Goal: Task Accomplishment & Management: Manage account settings

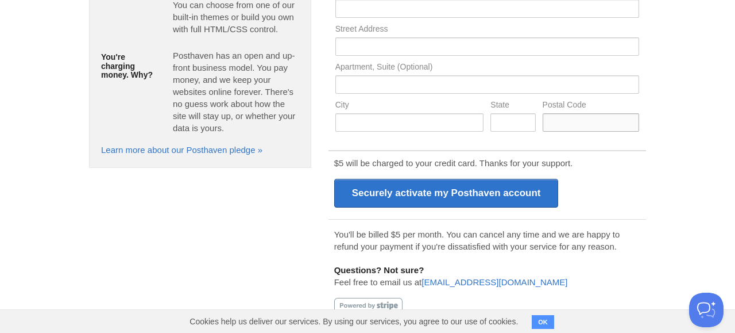
click at [575, 125] on input "text" at bounding box center [591, 122] width 97 height 18
click at [413, 115] on input "text" at bounding box center [409, 122] width 149 height 18
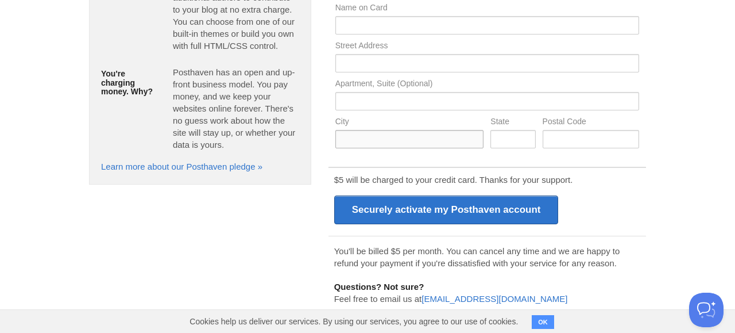
scroll to position [237, 0]
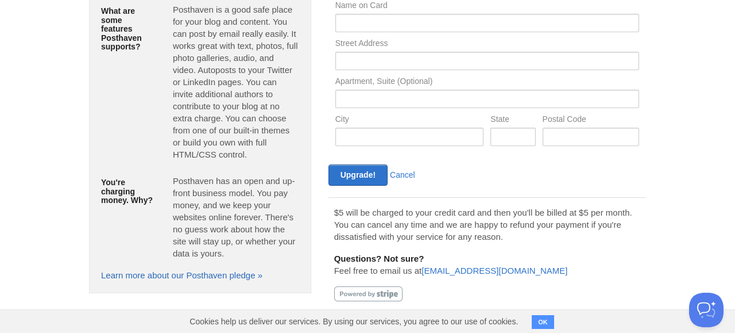
click at [221, 276] on link "Learn more about our Posthaven pledge »" at bounding box center [181, 275] width 161 height 10
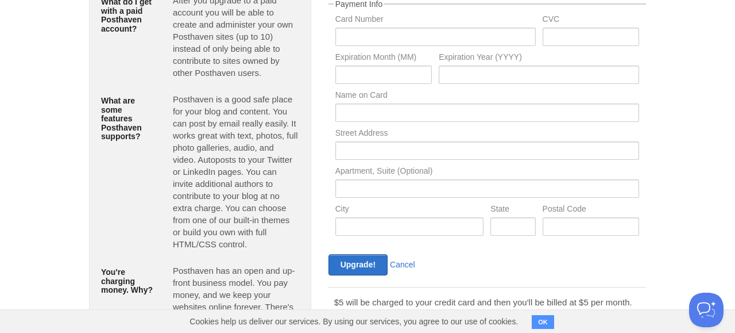
scroll to position [95, 0]
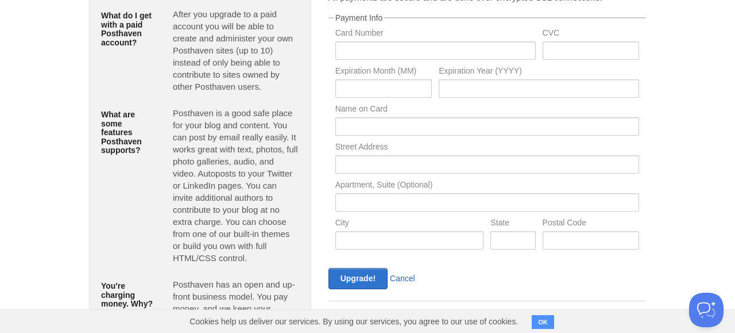
click at [402, 281] on link "Cancel" at bounding box center [402, 277] width 25 height 9
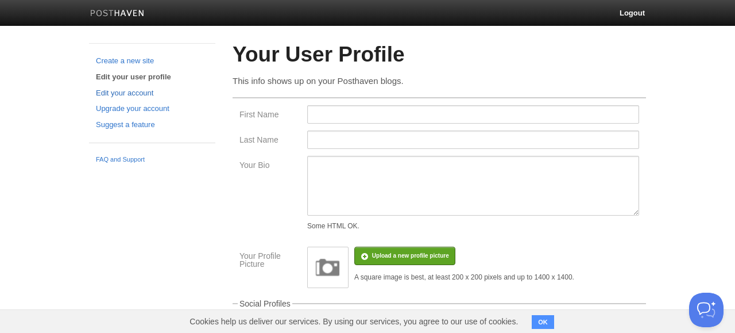
click at [136, 93] on link "Edit your account" at bounding box center [152, 93] width 113 height 12
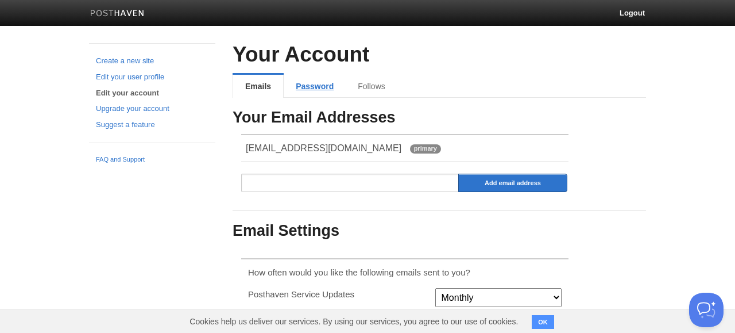
click at [320, 87] on link "Password" at bounding box center [315, 86] width 62 height 23
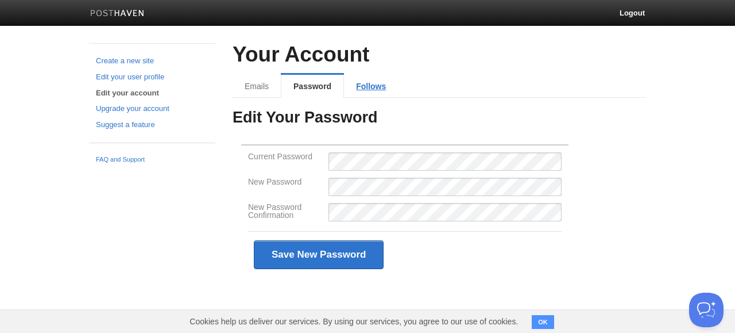
click at [369, 88] on link "Follows" at bounding box center [371, 86] width 54 height 23
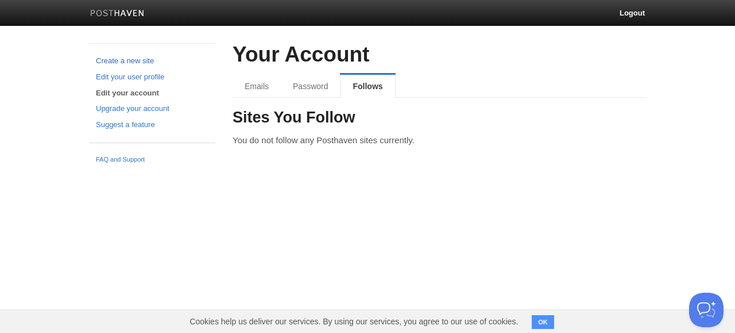
click at [136, 57] on link "Create a new site" at bounding box center [152, 61] width 113 height 12
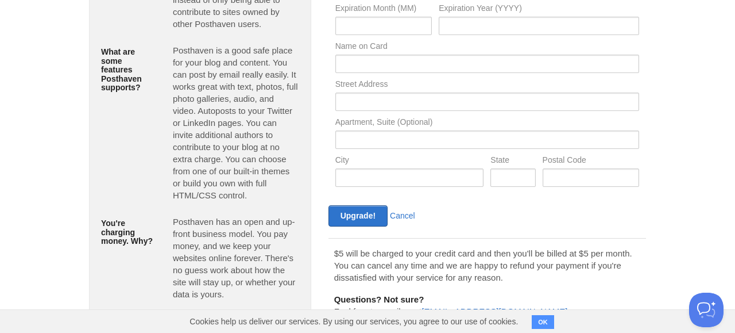
scroll to position [199, 0]
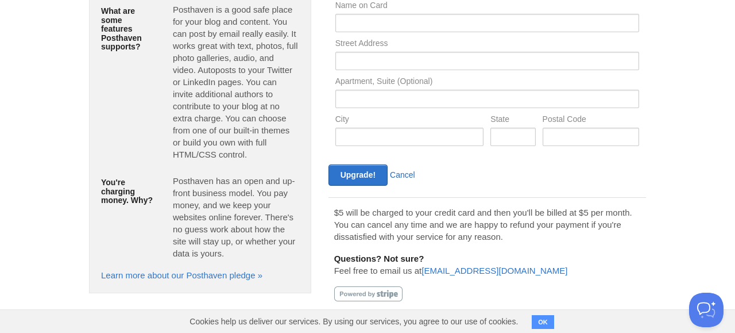
click at [408, 178] on link "Cancel" at bounding box center [402, 174] width 25 height 9
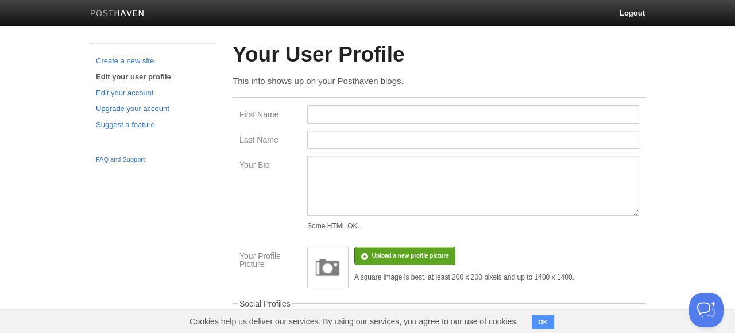
click at [140, 108] on link "Upgrade your account" at bounding box center [152, 109] width 113 height 12
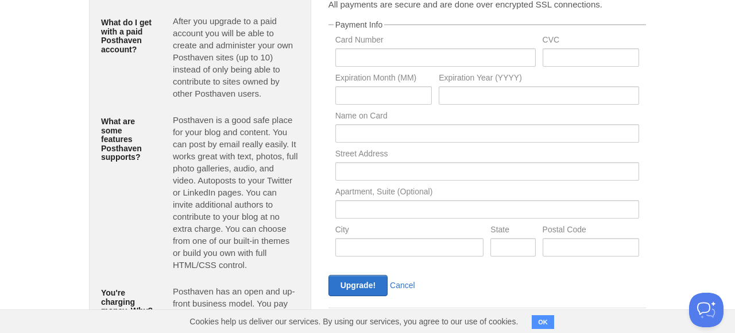
scroll to position [199, 0]
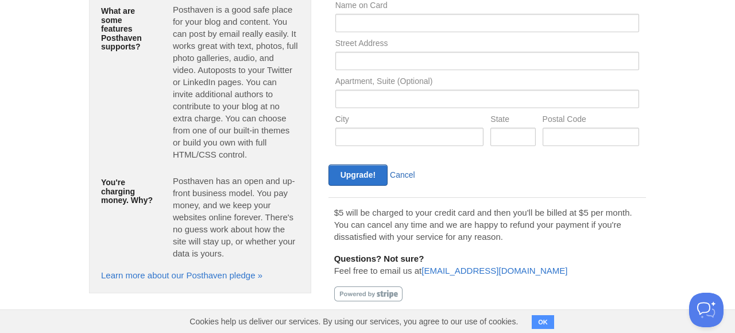
click at [410, 175] on link "Cancel" at bounding box center [402, 174] width 25 height 9
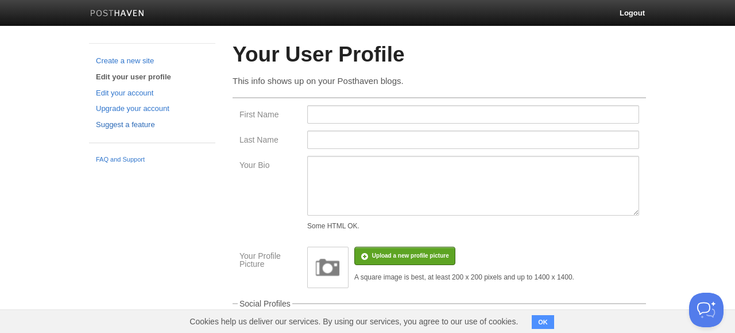
click at [121, 126] on link "Suggest a feature" at bounding box center [152, 125] width 113 height 12
click at [628, 11] on link "Logout" at bounding box center [632, 13] width 43 height 26
